Goal: Find specific page/section: Find specific page/section

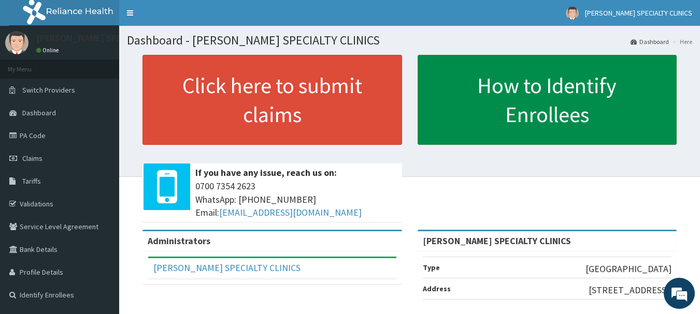
click at [476, 98] on link "How to Identify Enrollees" at bounding box center [548, 100] width 260 height 90
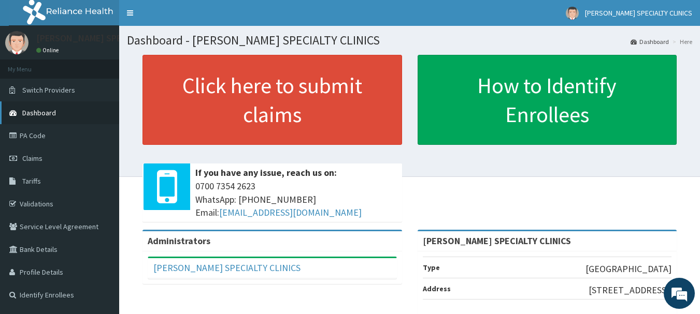
click at [65, 114] on link "Dashboard" at bounding box center [59, 113] width 119 height 23
click at [26, 70] on li "My Menu" at bounding box center [59, 69] width 119 height 19
click at [129, 15] on link "Toggle navigation" at bounding box center [130, 13] width 22 height 26
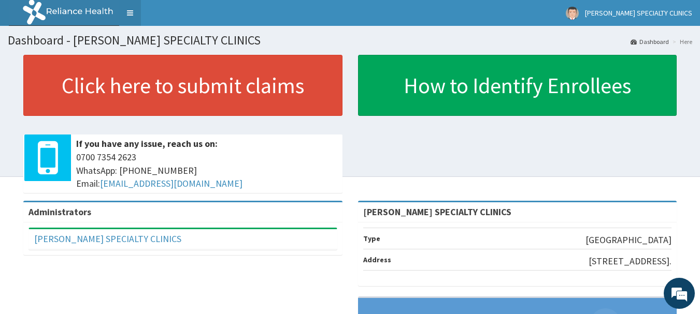
click at [133, 17] on link "Toggle navigation" at bounding box center [130, 13] width 22 height 26
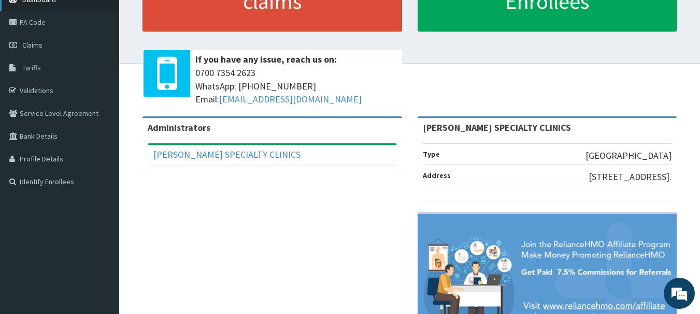
scroll to position [155, 0]
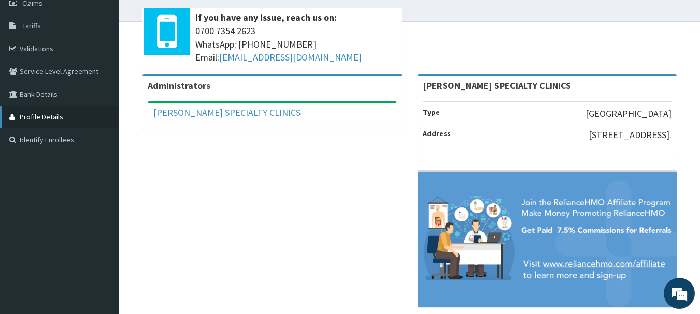
click at [38, 116] on link "Profile Details" at bounding box center [59, 117] width 119 height 23
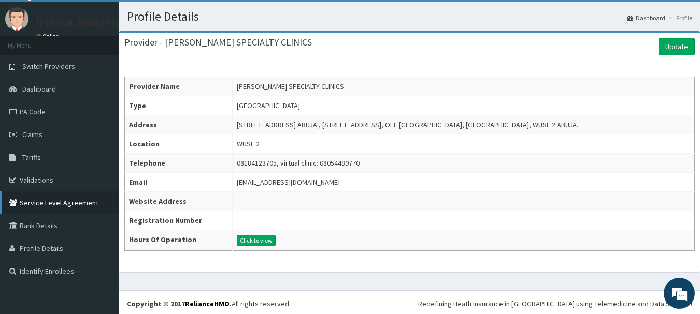
scroll to position [47, 0]
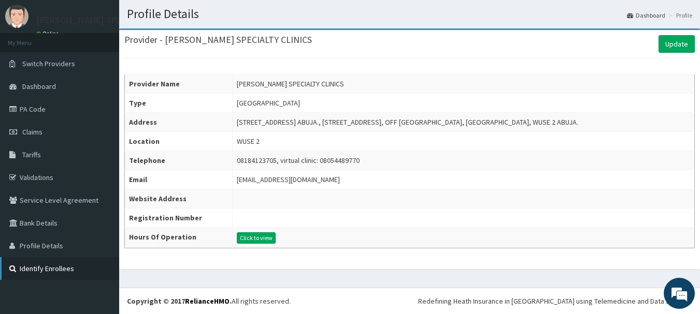
click at [36, 257] on link "Identify Enrollees" at bounding box center [59, 268] width 119 height 23
